Goal: Information Seeking & Learning: Learn about a topic

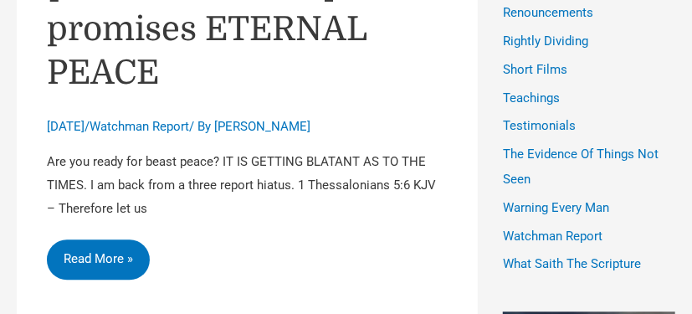
scroll to position [1249, 0]
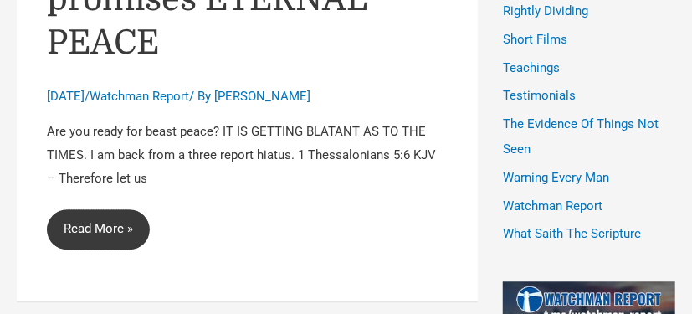
click at [126, 209] on link "Trump promises ETERNAL PEACE Read More »" at bounding box center [98, 229] width 103 height 40
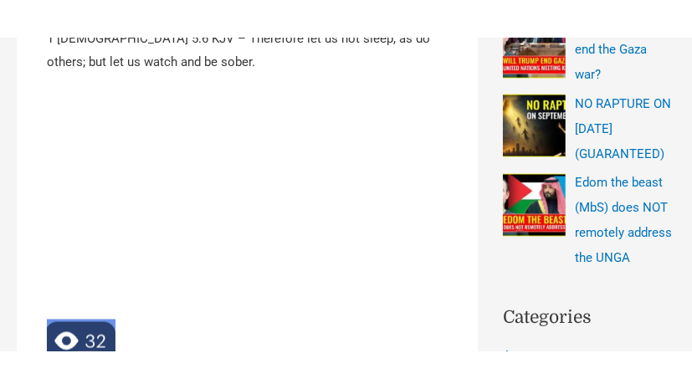
scroll to position [803, 0]
